Goal: Find specific page/section: Find specific page/section

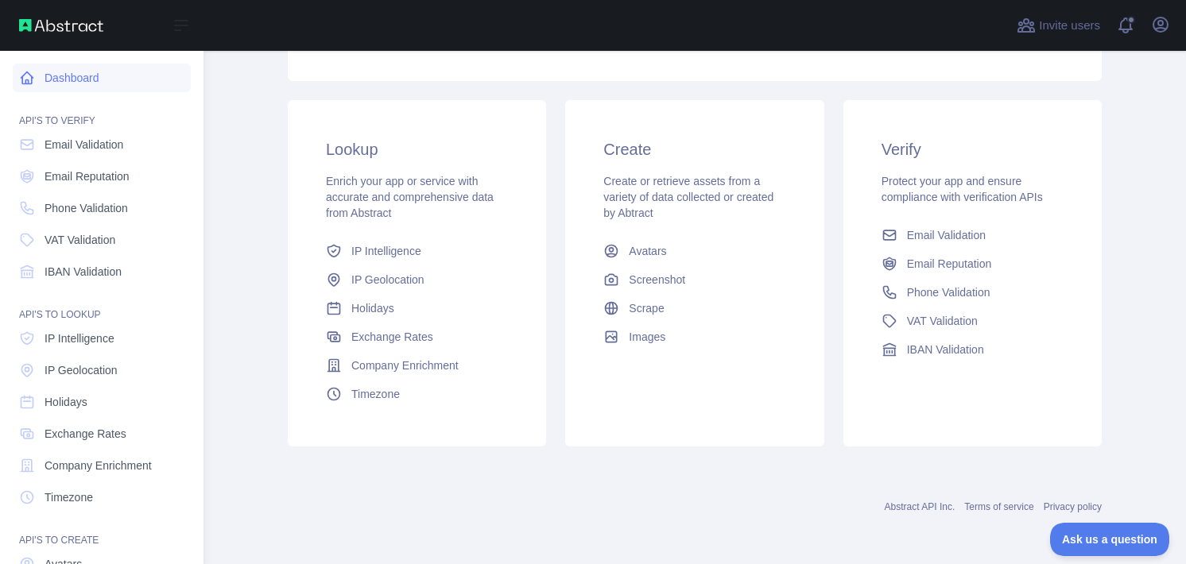
click at [102, 80] on link "Dashboard" at bounding box center [102, 78] width 178 height 29
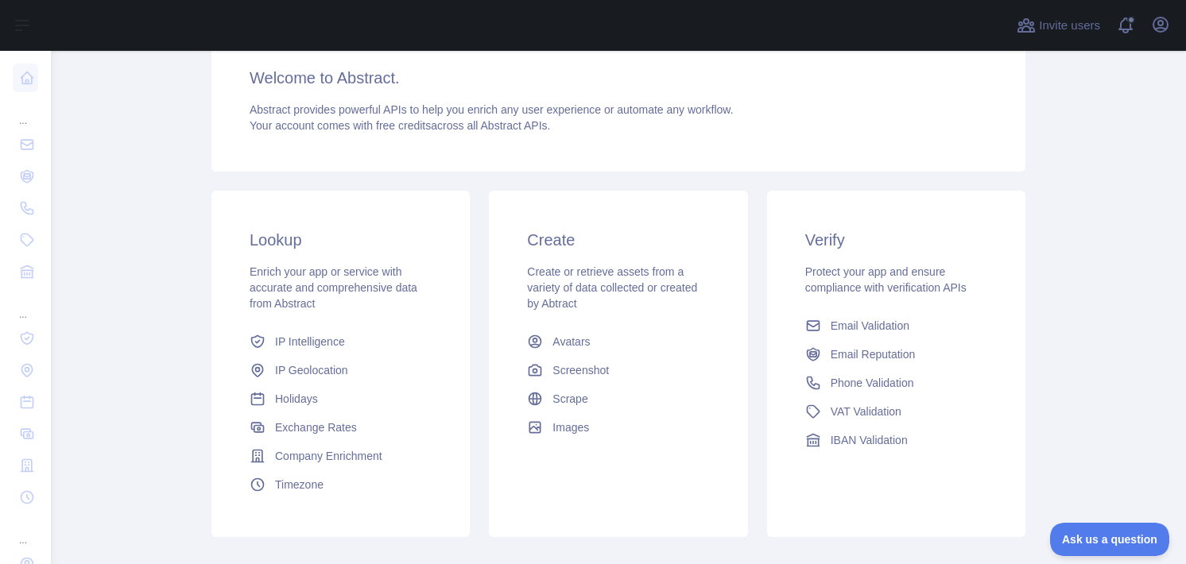
scroll to position [159, 0]
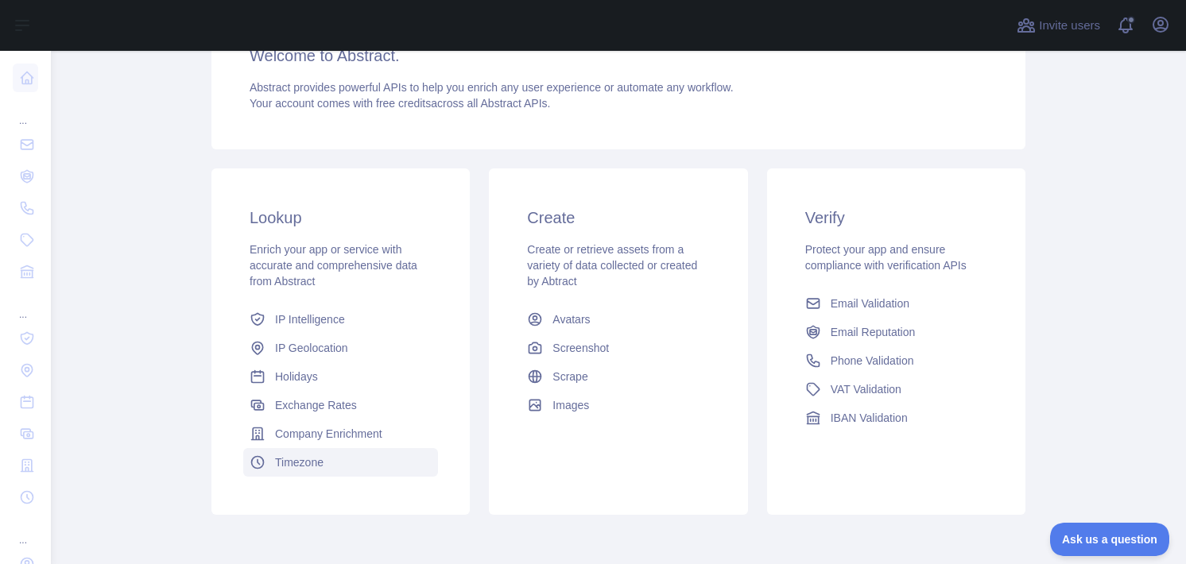
click at [385, 449] on link "Timezone" at bounding box center [340, 462] width 195 height 29
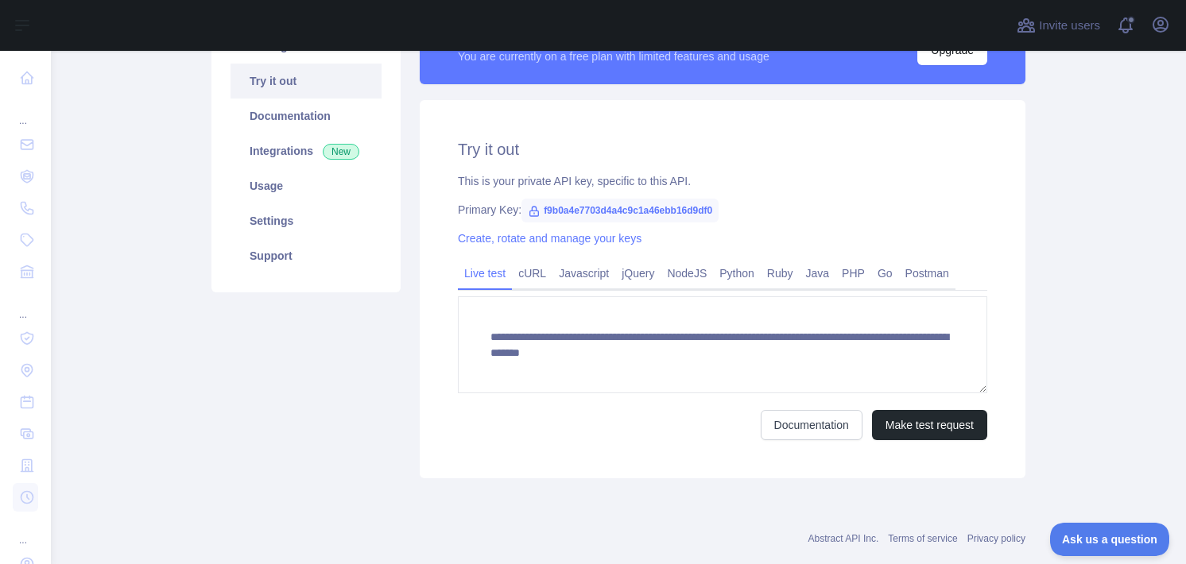
scroll to position [159, 0]
click at [725, 277] on link "Python" at bounding box center [737, 273] width 48 height 25
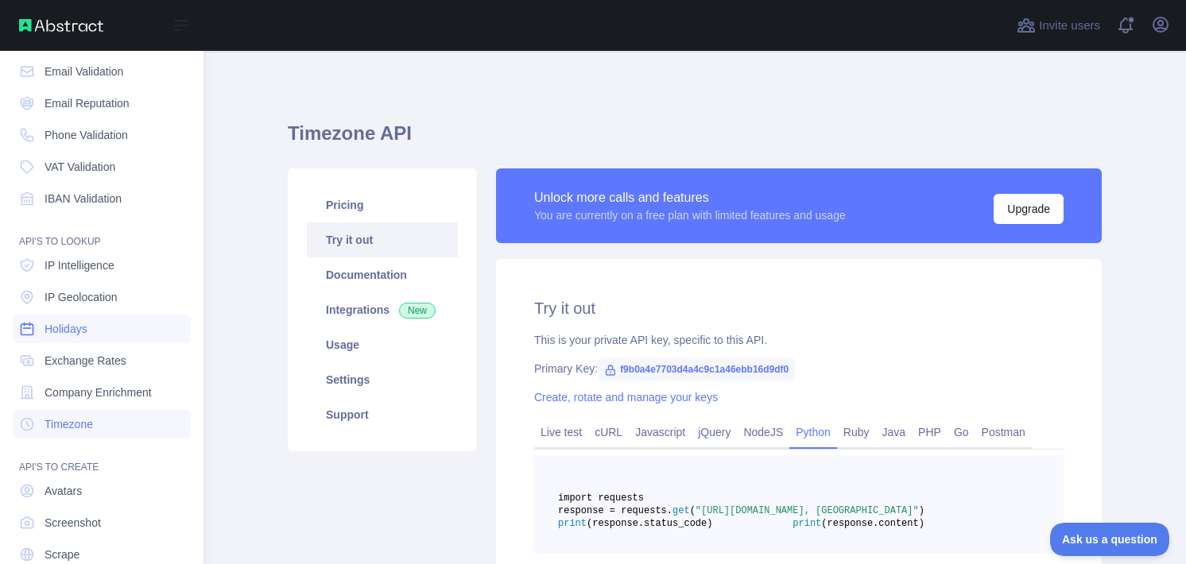
scroll to position [79, 0]
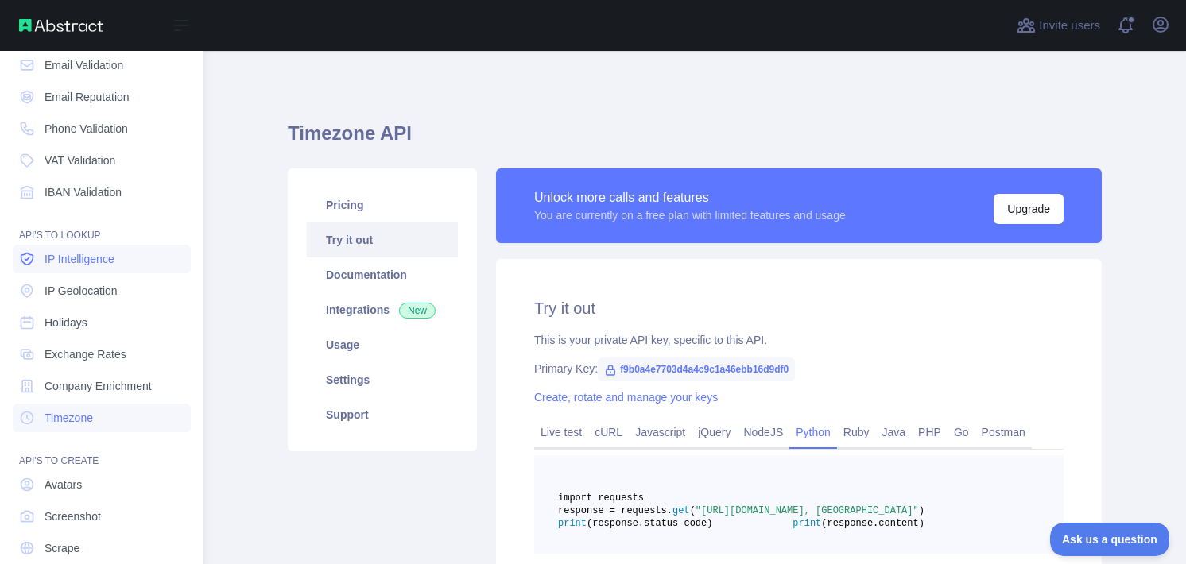
click at [109, 262] on span "IP Intelligence" at bounding box center [79, 259] width 70 height 16
